Goal: Information Seeking & Learning: Find specific fact

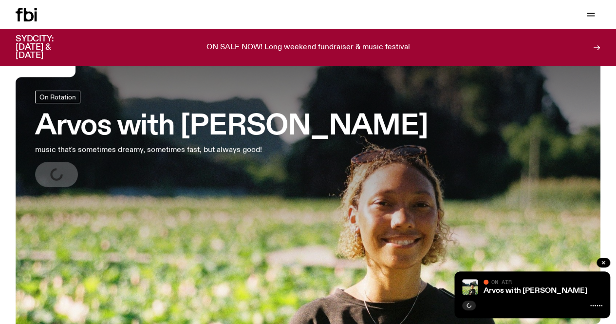
scroll to position [61, 0]
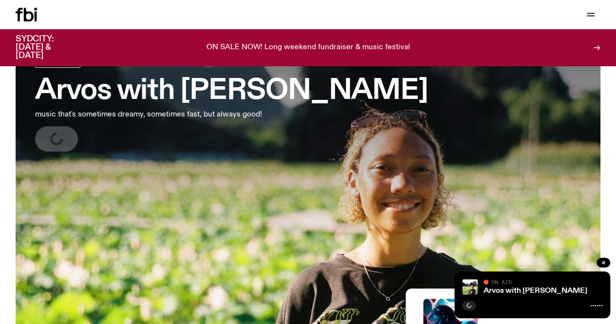
click at [497, 303] on div at bounding box center [532, 304] width 140 height 12
click at [493, 289] on link "Arvos with [PERSON_NAME]" at bounding box center [536, 291] width 104 height 8
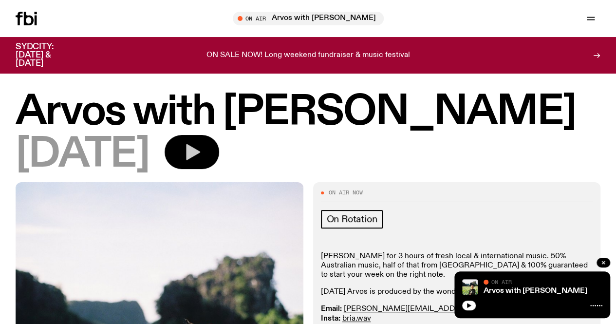
click at [200, 160] on icon "button" at bounding box center [193, 152] width 14 height 16
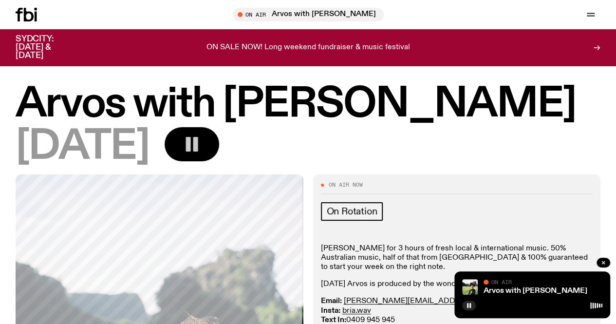
scroll to position [119, 0]
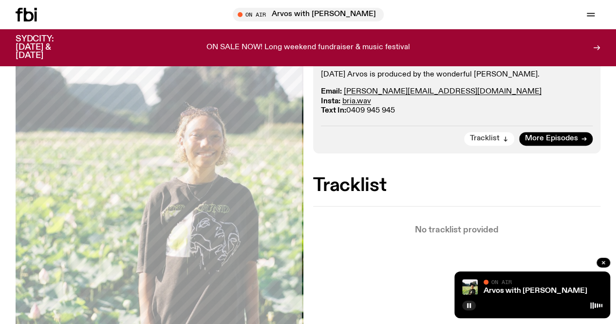
click at [487, 142] on span "Tracklist" at bounding box center [485, 138] width 30 height 7
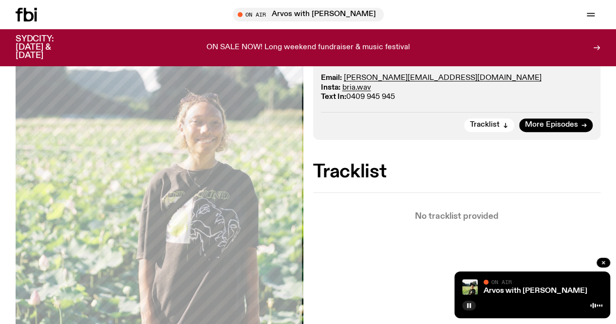
scroll to position [224, 0]
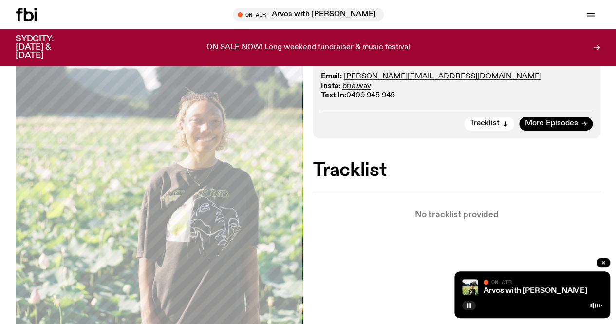
click at [338, 205] on div "No tracklist provided" at bounding box center [457, 205] width 288 height 28
click at [387, 202] on div "Tracklist No tracklist provided" at bounding box center [457, 190] width 288 height 57
click at [394, 212] on div "No tracklist provided" at bounding box center [457, 205] width 288 height 28
click at [451, 261] on div "On Air Now On Rotation Join [PERSON_NAME] for 3 hours of fresh local & internat…" at bounding box center [308, 165] width 616 height 430
click at [472, 303] on button "button" at bounding box center [469, 305] width 14 height 10
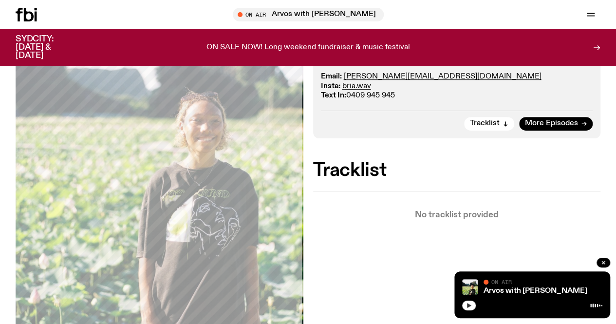
click at [472, 303] on button "button" at bounding box center [469, 305] width 14 height 10
click at [467, 307] on rect "button" at bounding box center [467, 305] width 1 height 5
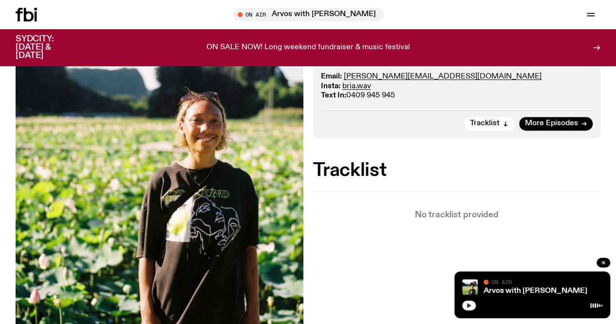
click at [467, 307] on icon "button" at bounding box center [469, 305] width 4 height 5
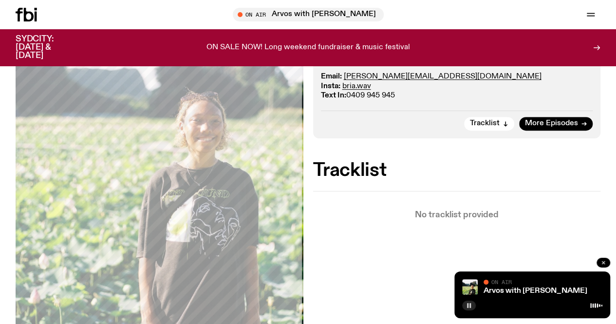
click at [603, 262] on icon "button" at bounding box center [603, 262] width 3 height 3
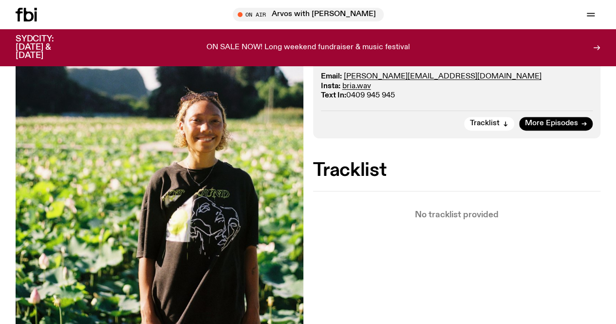
click at [0, 0] on span "Tune in live" at bounding box center [0, 0] width 0 height 0
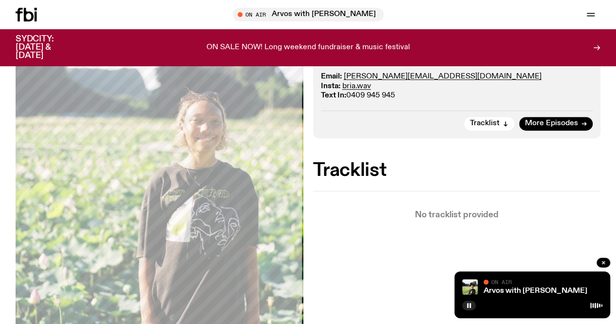
click at [345, 267] on div "On Air Now On Rotation Join [PERSON_NAME] for 3 hours of fresh local & internat…" at bounding box center [308, 165] width 616 height 430
click at [400, 171] on div "On Air Now On Rotation Join [PERSON_NAME] for 3 hours of fresh local & internat…" at bounding box center [308, 165] width 616 height 430
click at [419, 177] on h2 "Tracklist" at bounding box center [457, 171] width 288 height 18
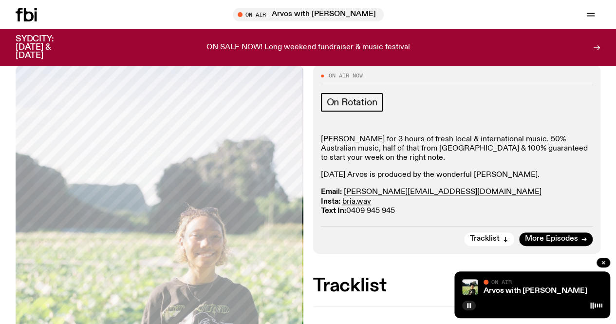
scroll to position [145, 0]
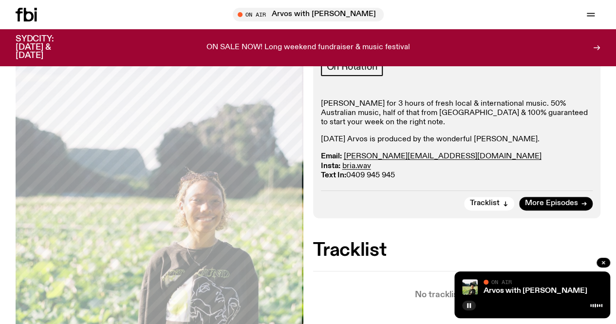
click at [0, 0] on icon "button" at bounding box center [0, 0] width 0 height 0
click at [548, 79] on div "On Rotation" at bounding box center [457, 67] width 272 height 21
click at [55, 11] on div at bounding box center [39, 15] width 47 height 14
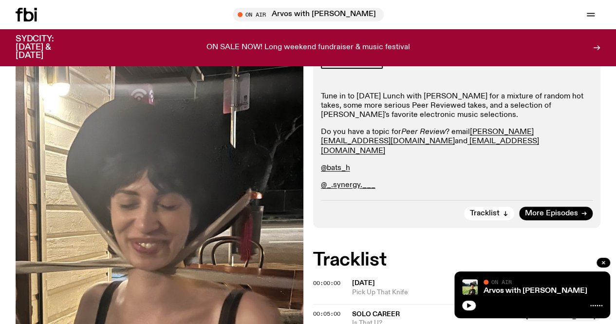
scroll to position [150, 0]
